Goal: Information Seeking & Learning: Learn about a topic

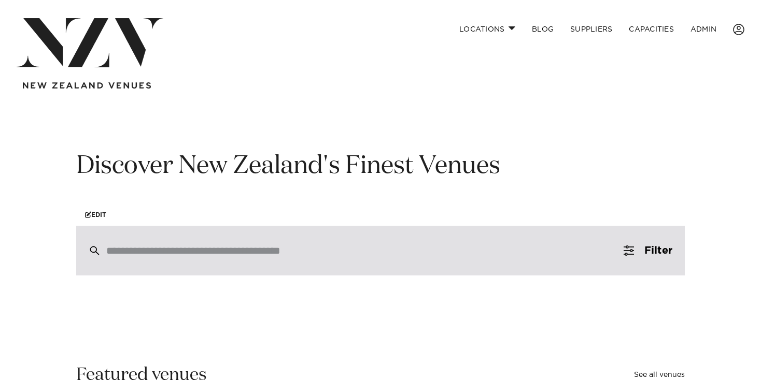
click at [182, 261] on div at bounding box center [380, 251] width 608 height 50
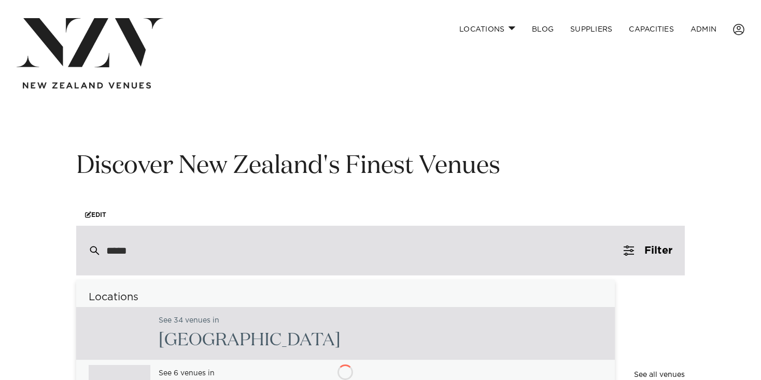
type input "******"
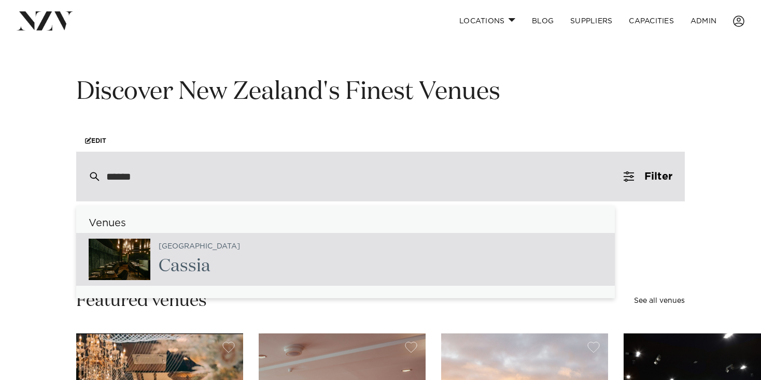
scroll to position [75, 0]
click at [225, 248] on div "Auckland Cassia" at bounding box center [345, 259] width 538 height 53
type input "**********"
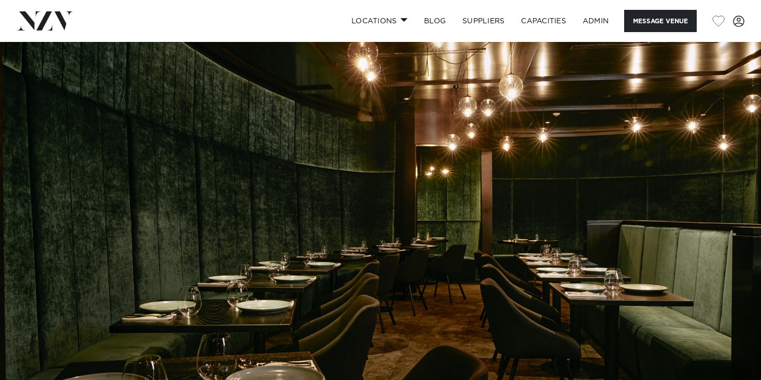
click at [290, 30] on div "Locations [GEOGRAPHIC_DATA] [GEOGRAPHIC_DATA] [GEOGRAPHIC_DATA] [GEOGRAPHIC_DAT…" at bounding box center [490, 21] width 508 height 22
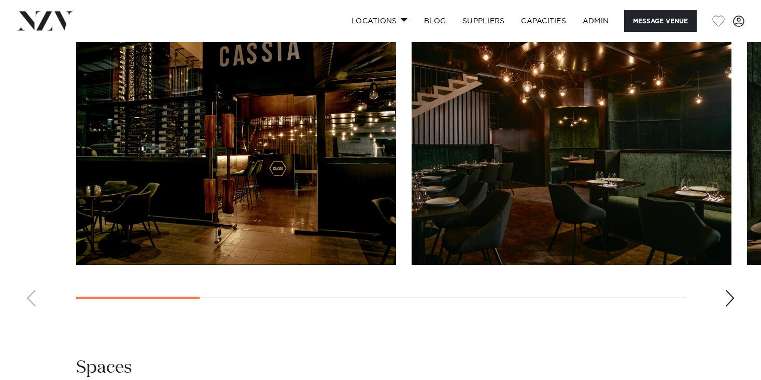
scroll to position [1100, 0]
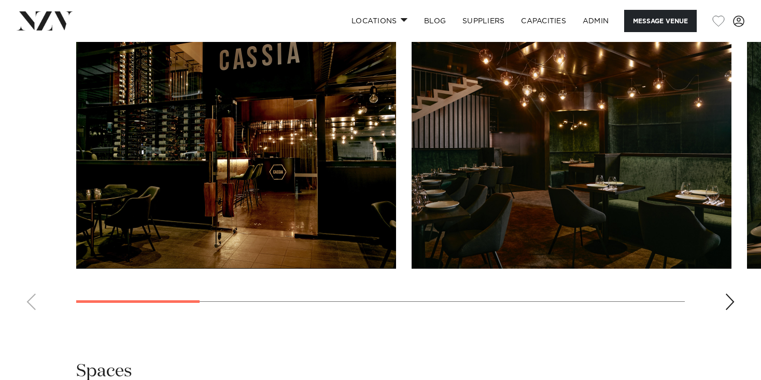
click at [295, 174] on img "1 / 9" at bounding box center [236, 151] width 320 height 235
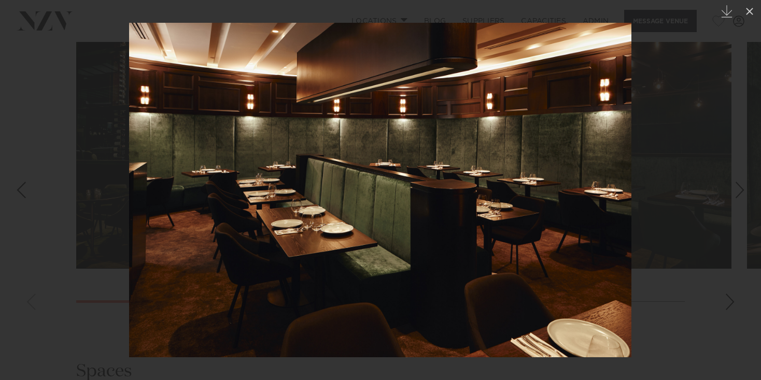
click at [719, 84] on div at bounding box center [380, 190] width 761 height 380
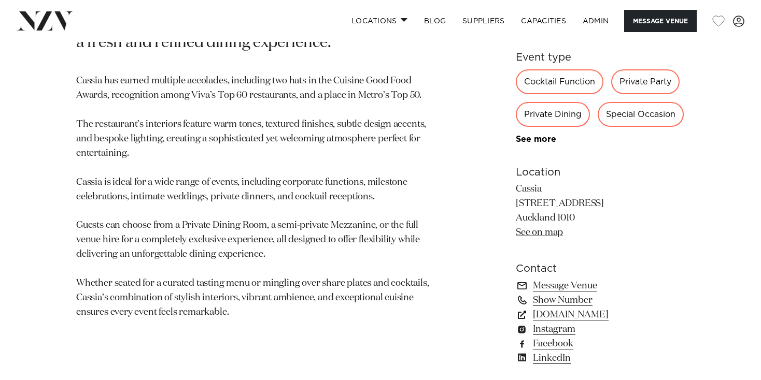
scroll to position [479, 0]
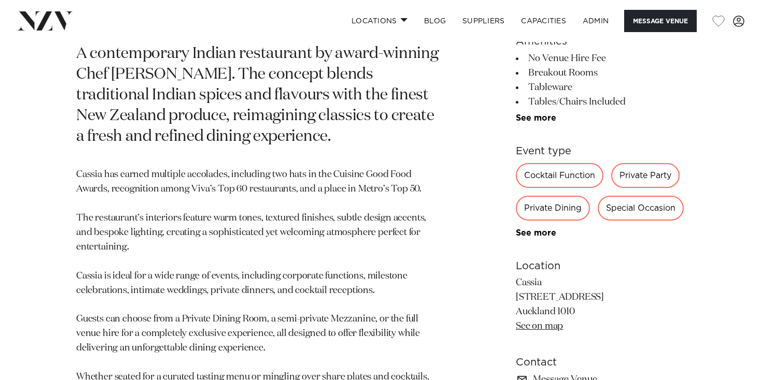
click at [32, 1] on nav "Locations [GEOGRAPHIC_DATA] [GEOGRAPHIC_DATA] [GEOGRAPHIC_DATA] [GEOGRAPHIC_DAT…" at bounding box center [380, 21] width 761 height 42
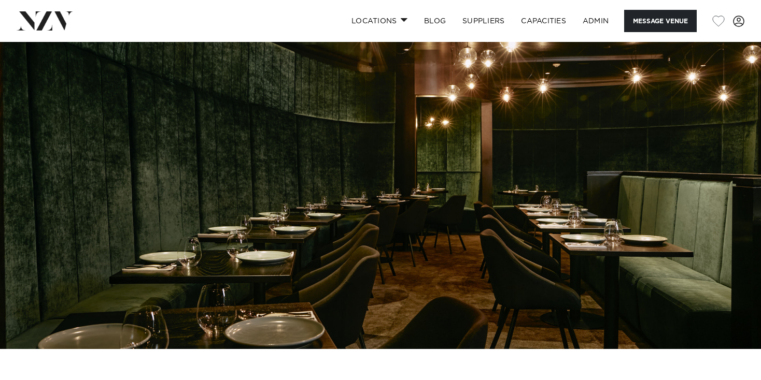
scroll to position [0, 0]
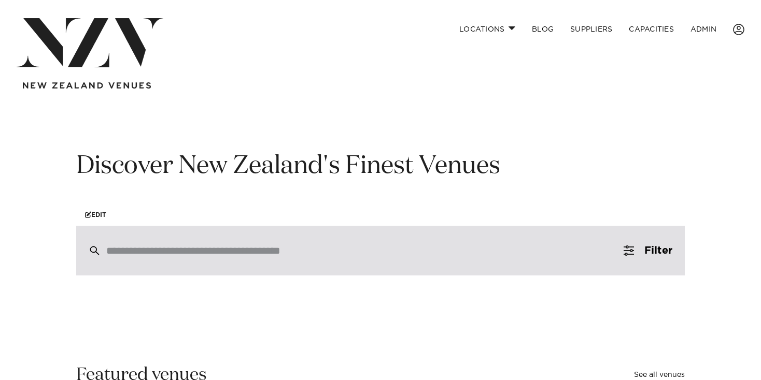
click at [231, 266] on div at bounding box center [380, 251] width 608 height 50
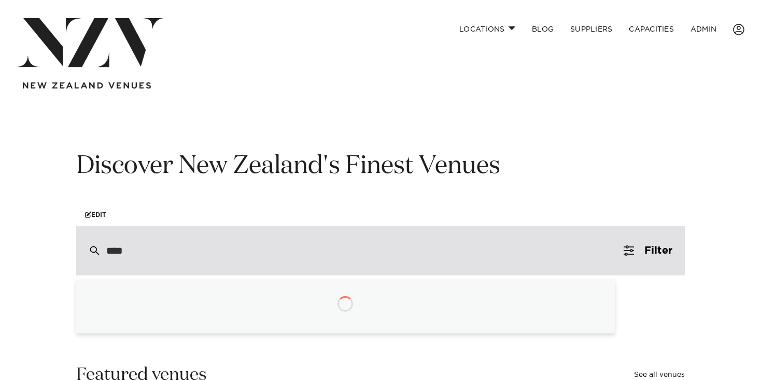
type input "*****"
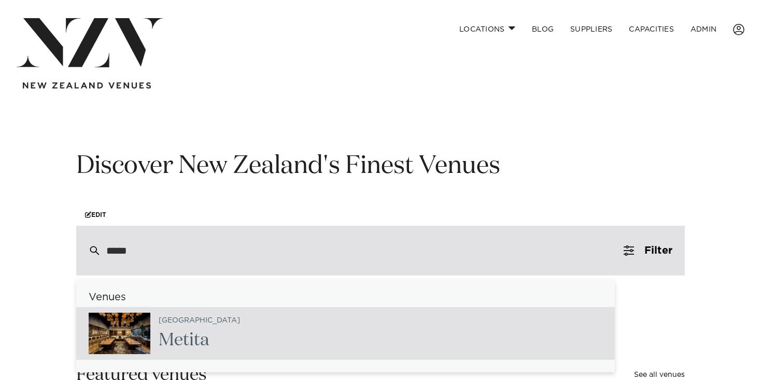
click at [251, 339] on div "Auckland Metit a" at bounding box center [345, 333] width 538 height 53
type input "**********"
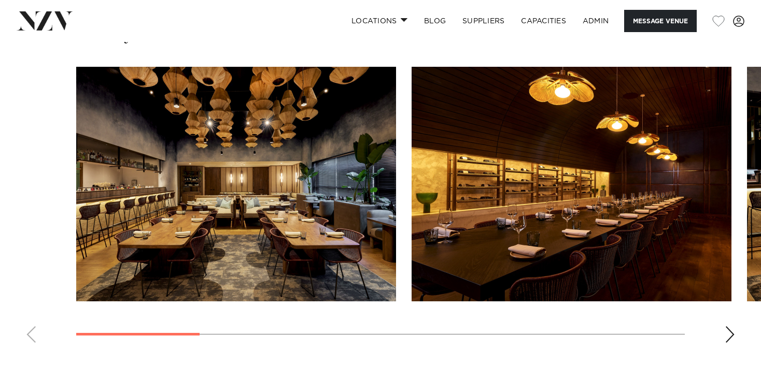
scroll to position [1068, 0]
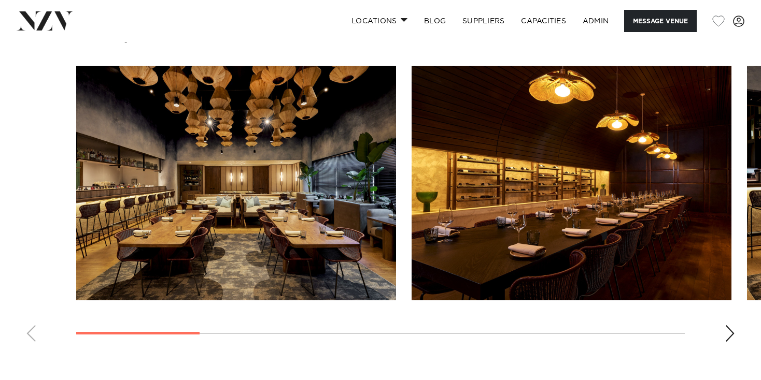
click at [313, 147] on img "1 / 9" at bounding box center [236, 183] width 320 height 235
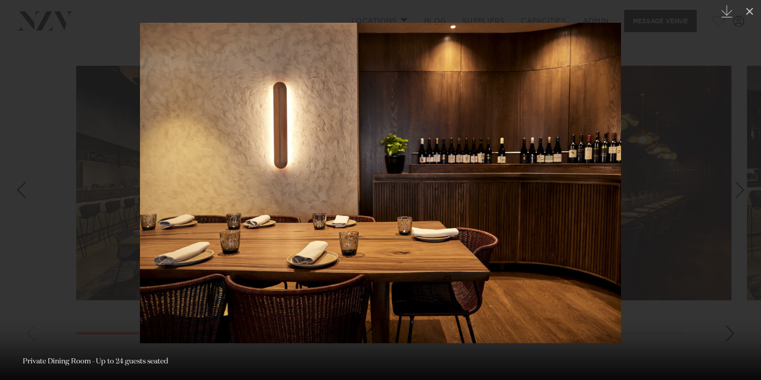
click at [420, 118] on img at bounding box center [380, 183] width 481 height 321
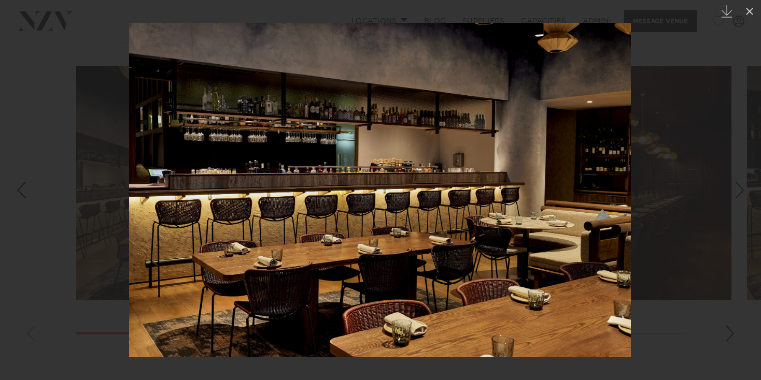
click at [39, 201] on div at bounding box center [380, 190] width 761 height 380
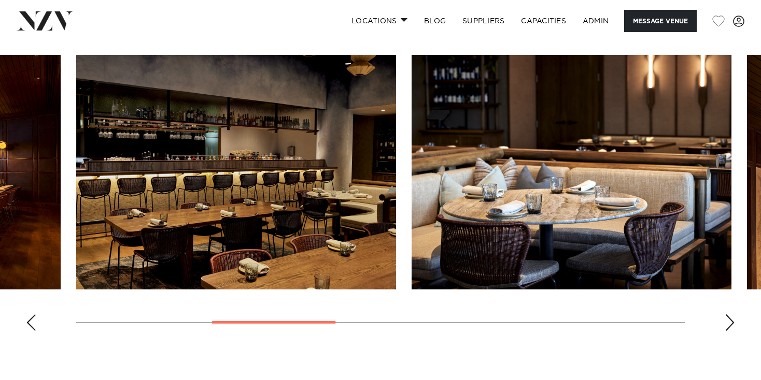
scroll to position [1080, 0]
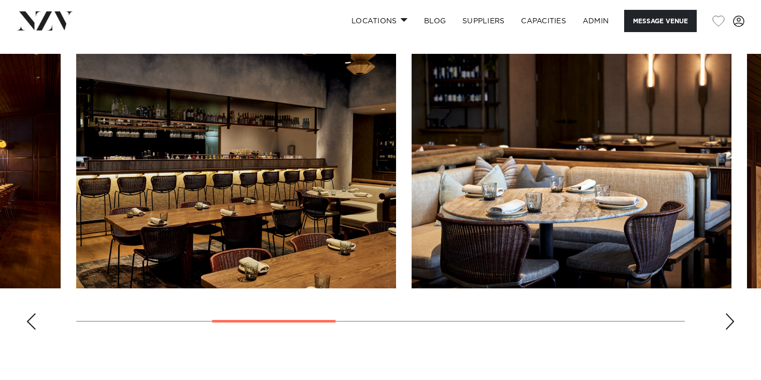
click at [539, 247] on img "4 / 9" at bounding box center [571, 171] width 320 height 235
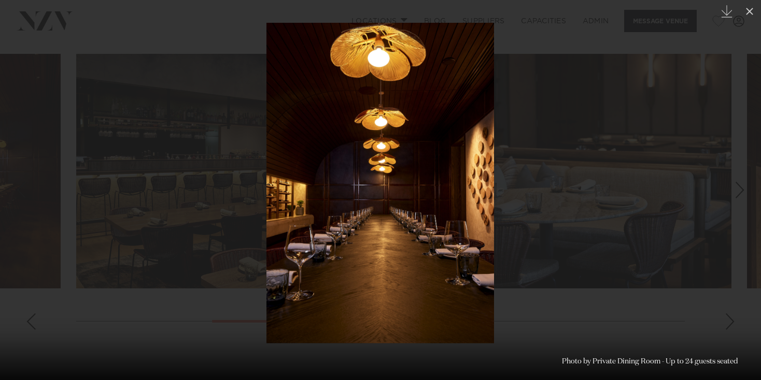
click at [209, 81] on div at bounding box center [380, 190] width 761 height 380
